Goal: Information Seeking & Learning: Learn about a topic

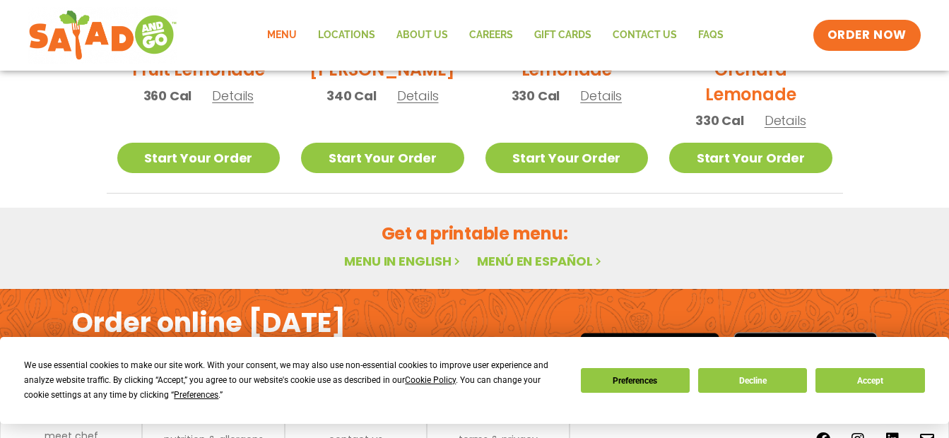
scroll to position [893, 0]
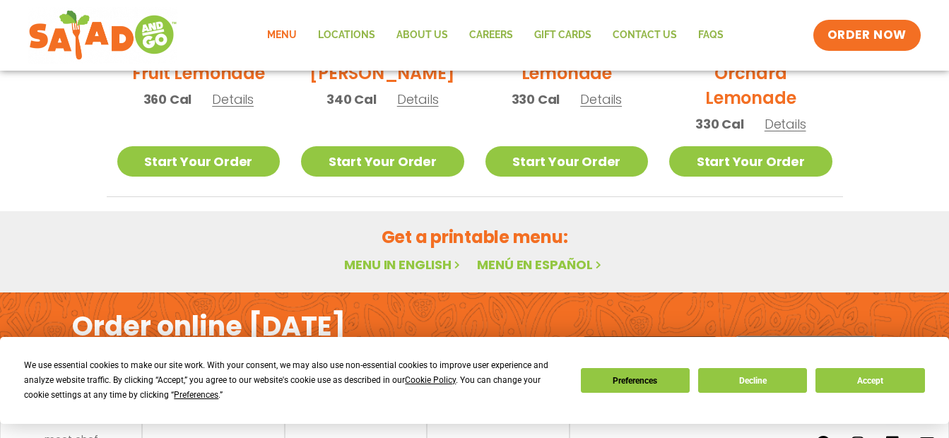
click at [396, 262] on link "Menu in English" at bounding box center [403, 265] width 119 height 18
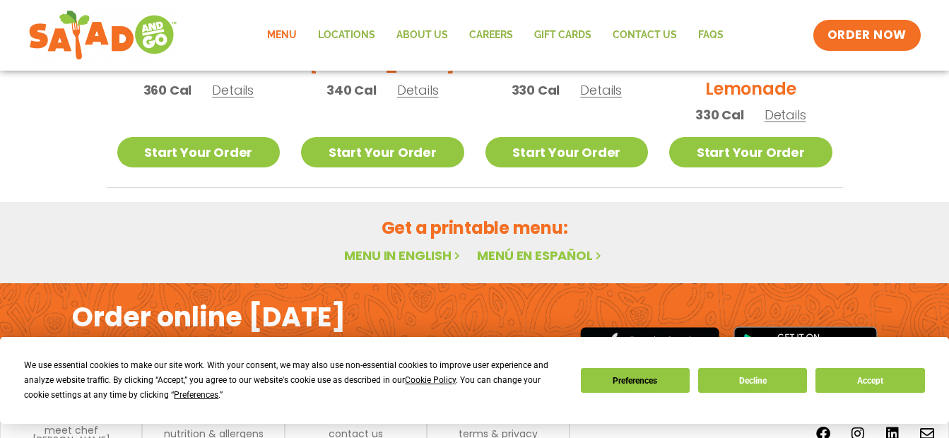
scroll to position [964, 0]
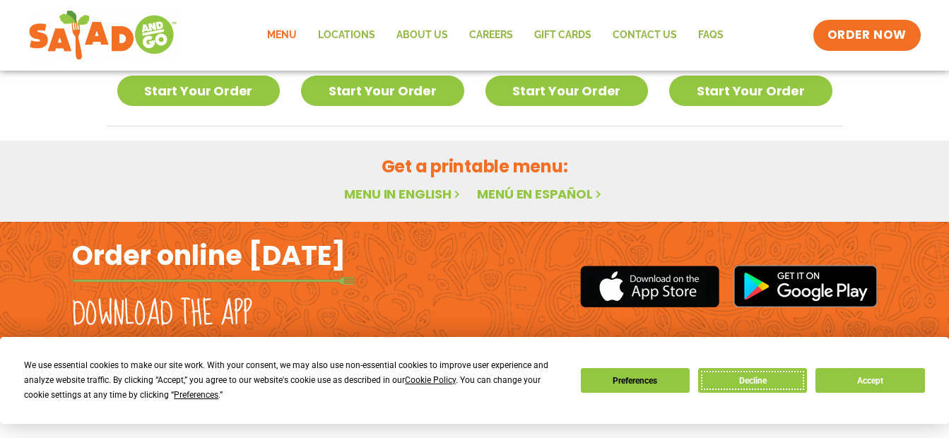
click at [780, 380] on button "Decline" at bounding box center [752, 380] width 109 height 25
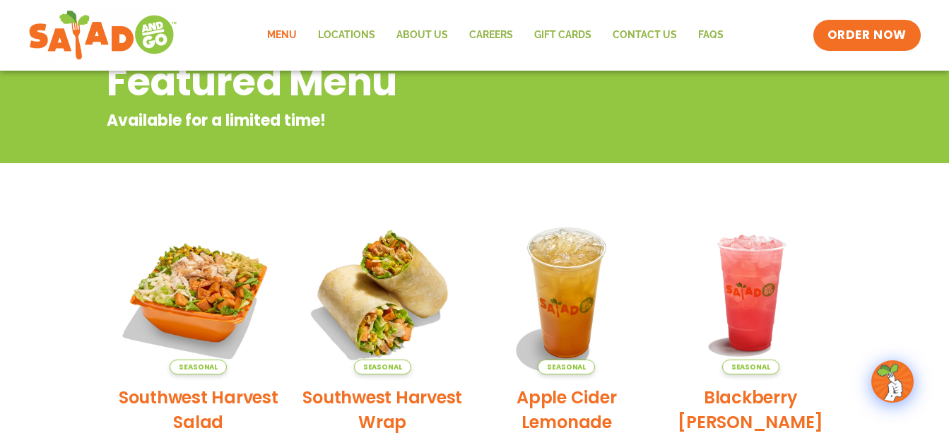
scroll to position [257, 0]
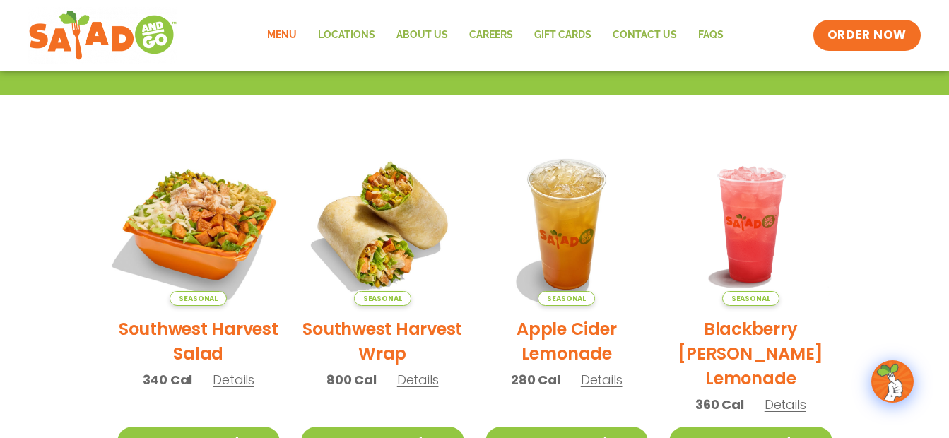
click at [208, 231] on img at bounding box center [199, 225] width 192 height 192
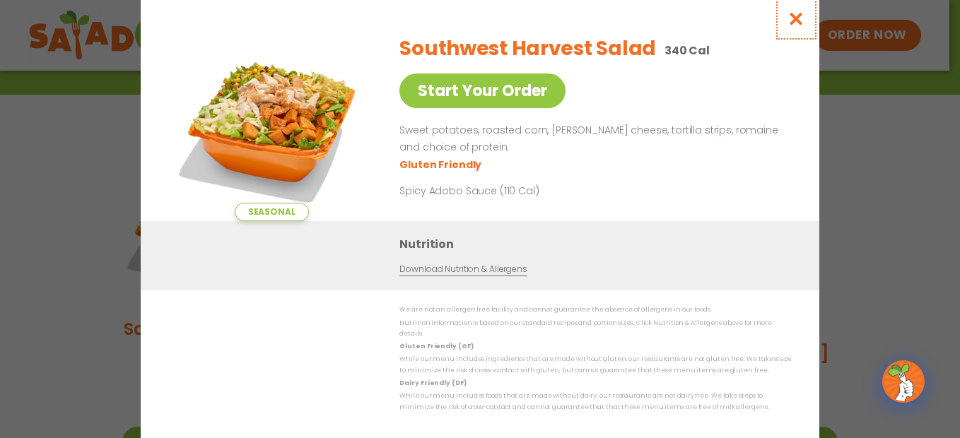
click at [797, 26] on icon "Close modal" at bounding box center [797, 18] width 18 height 15
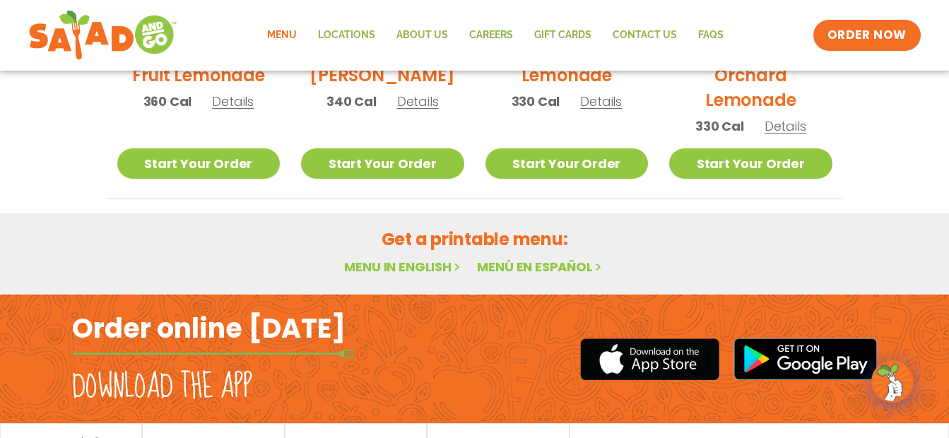
scroll to position [964, 0]
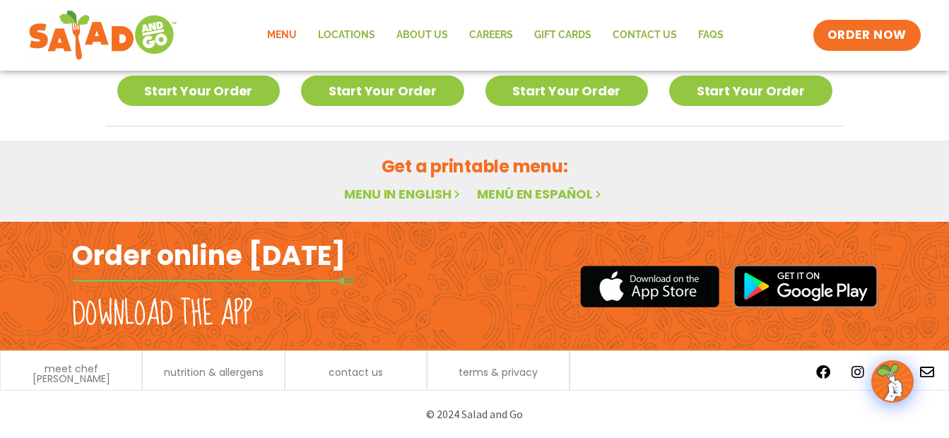
click at [347, 187] on link "Menu in English" at bounding box center [403, 194] width 119 height 18
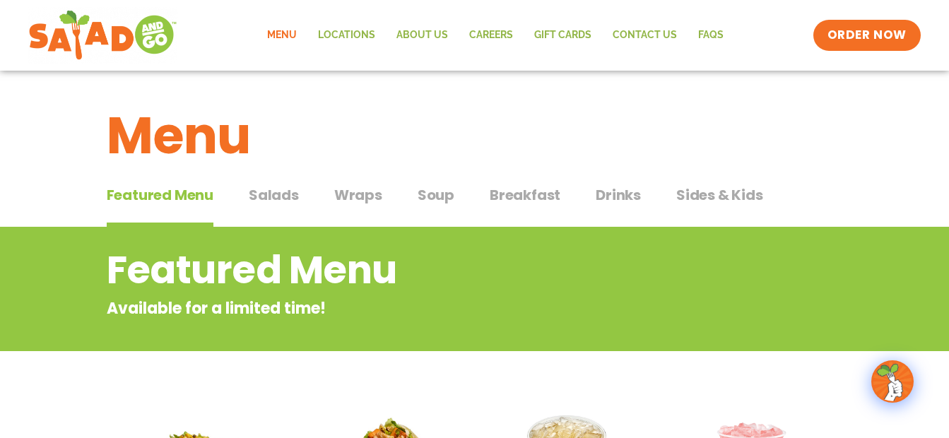
click at [291, 35] on link "Menu" at bounding box center [282, 35] width 51 height 33
click at [296, 192] on span "Salads" at bounding box center [274, 195] width 50 height 21
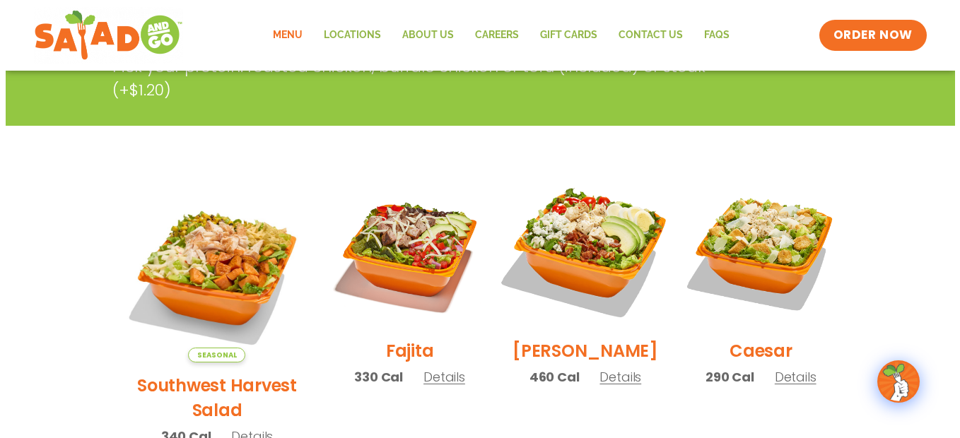
scroll to position [283, 0]
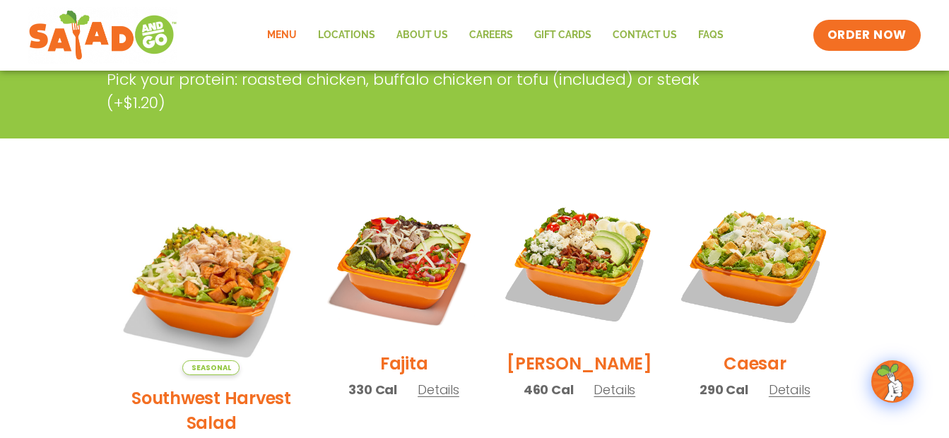
click at [602, 399] on span "Details" at bounding box center [615, 390] width 42 height 18
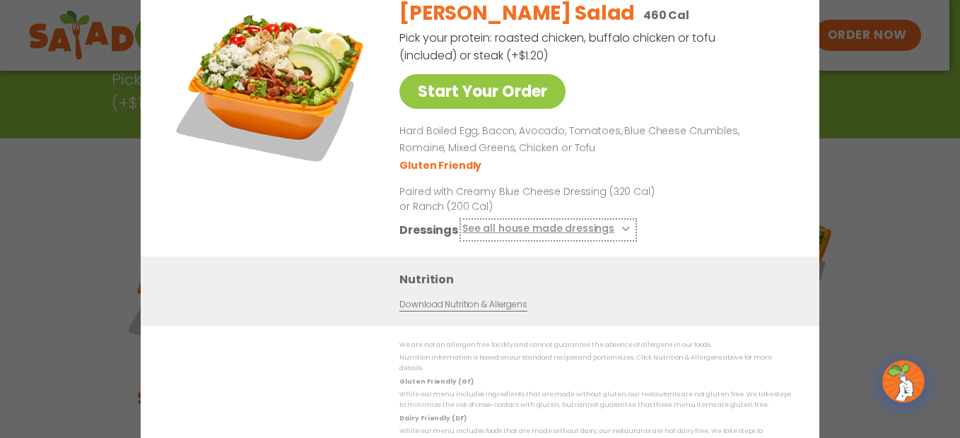
click at [613, 236] on button "See all house made dressings" at bounding box center [548, 230] width 172 height 18
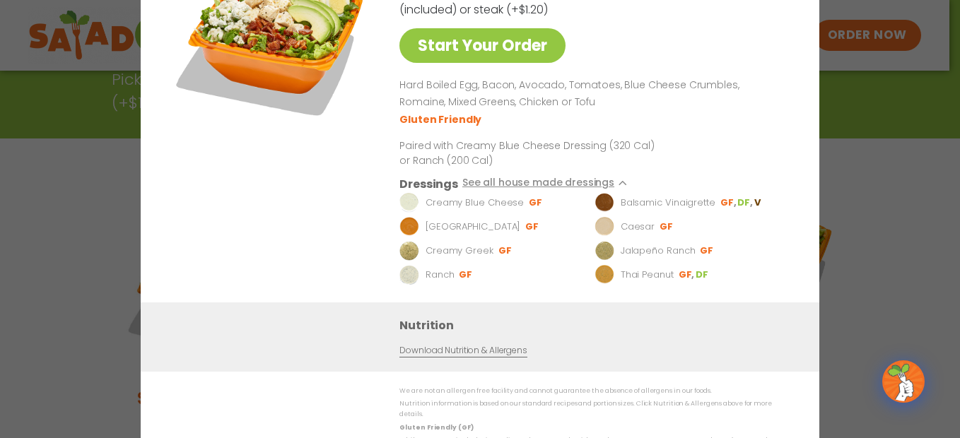
click at [696, 148] on div "Cobb Salad 460 Cal Pick your protein: roasted chicken, buffalo chicken or tofu …" at bounding box center [592, 122] width 386 height 361
